Goal: Task Accomplishment & Management: Manage account settings

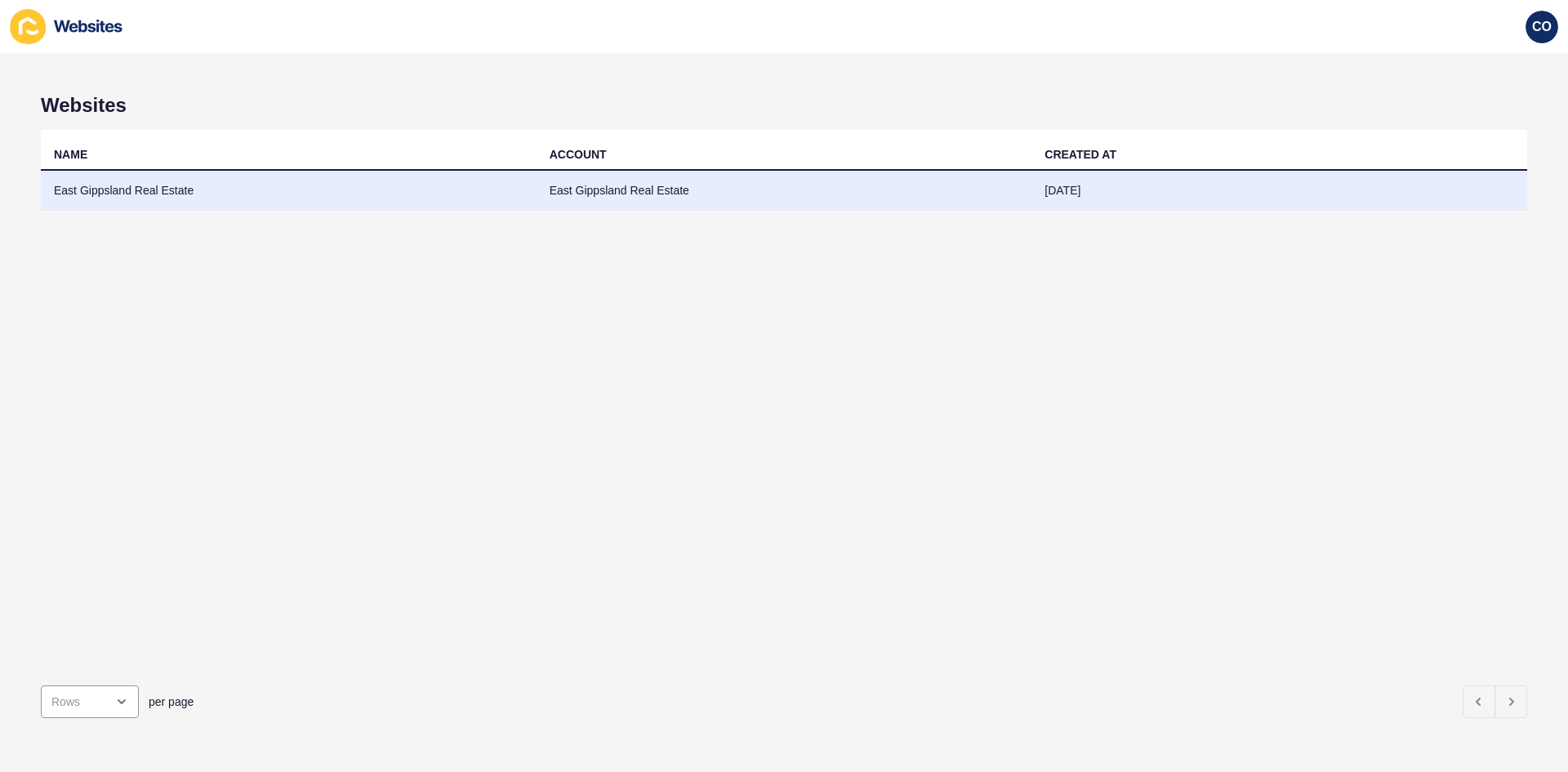
click at [137, 193] on td "East Gippsland Real Estate" at bounding box center [288, 191] width 496 height 40
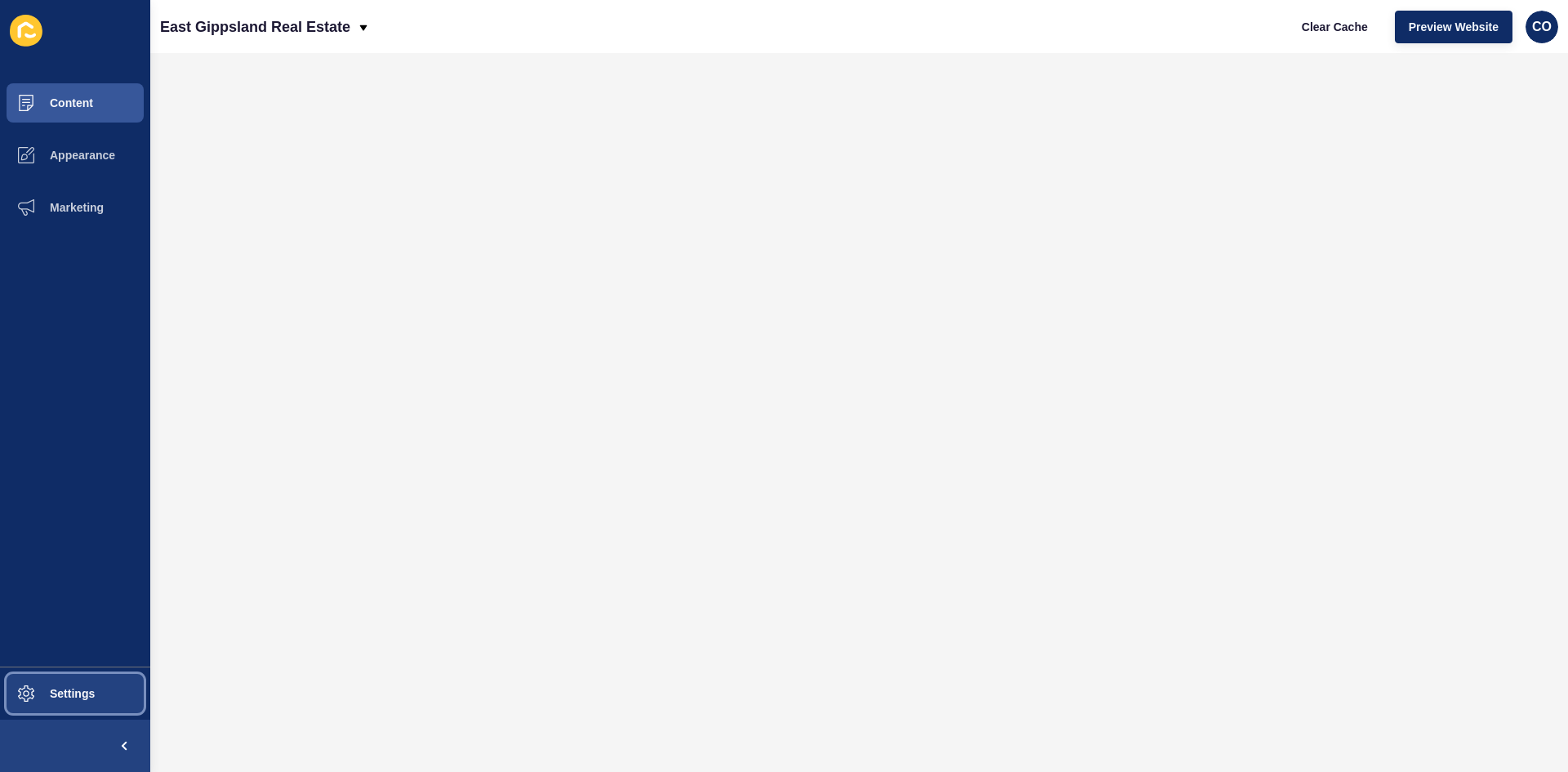
click at [87, 694] on span "Settings" at bounding box center [45, 693] width 97 height 13
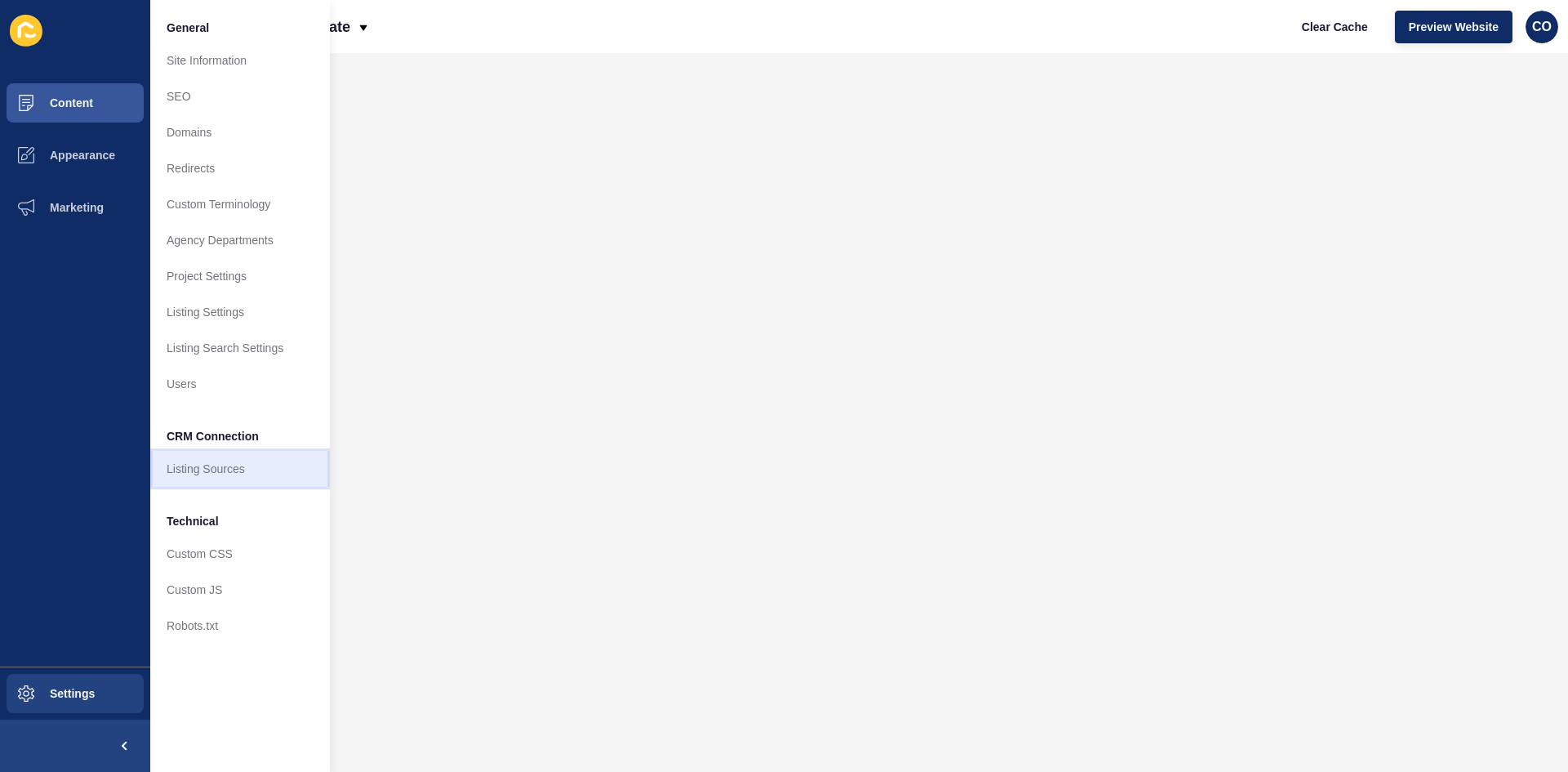
click at [224, 470] on link "Listing Sources" at bounding box center [239, 468] width 180 height 36
